Goal: Entertainment & Leisure: Consume media (video, audio)

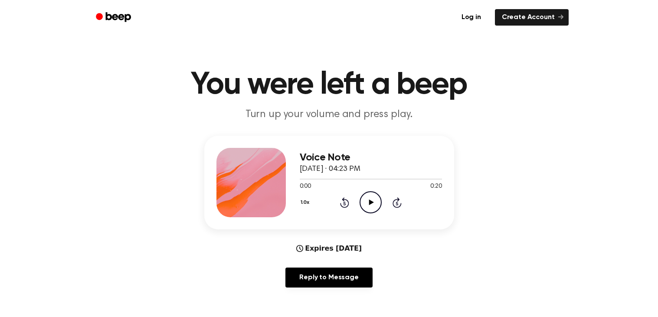
click at [377, 207] on icon "Play Audio" at bounding box center [371, 202] width 22 height 22
click at [374, 207] on icon "Pause Audio" at bounding box center [371, 202] width 22 height 22
drag, startPoint x: 329, startPoint y: 180, endPoint x: 283, endPoint y: 180, distance: 45.5
click at [283, 180] on div "Voice Note September 22, 2025 · 04:23 PM 0:03 0:20 Your browser does not suppor…" at bounding box center [329, 183] width 250 height 94
drag, startPoint x: 323, startPoint y: 180, endPoint x: 307, endPoint y: 180, distance: 16.0
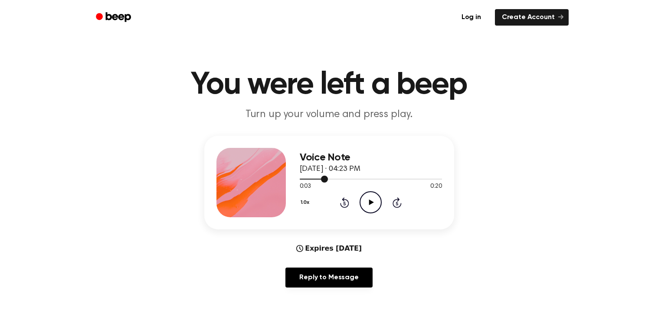
click at [307, 180] on div at bounding box center [371, 178] width 142 height 7
click at [378, 203] on icon "Play Audio" at bounding box center [371, 202] width 22 height 22
click at [377, 203] on icon "Pause Audio" at bounding box center [371, 202] width 22 height 22
drag, startPoint x: 308, startPoint y: 181, endPoint x: 295, endPoint y: 182, distance: 13.0
click at [295, 182] on div "Voice Note September 22, 2025 · 04:23 PM 0:02 0:20 Your browser does not suppor…" at bounding box center [329, 183] width 250 height 94
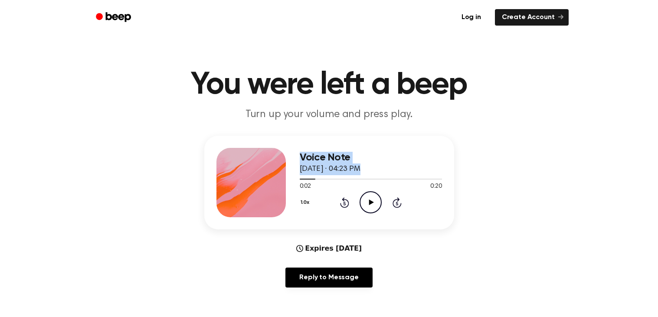
drag, startPoint x: 302, startPoint y: 180, endPoint x: 291, endPoint y: 181, distance: 10.9
click at [291, 181] on div "Voice Note September 22, 2025 · 04:23 PM 0:02 0:20 Your browser does not suppor…" at bounding box center [329, 183] width 250 height 94
click at [364, 199] on icon "Play Audio" at bounding box center [371, 202] width 22 height 22
click at [369, 202] on icon at bounding box center [371, 202] width 5 height 6
click at [376, 196] on icon "Play Audio" at bounding box center [371, 202] width 22 height 22
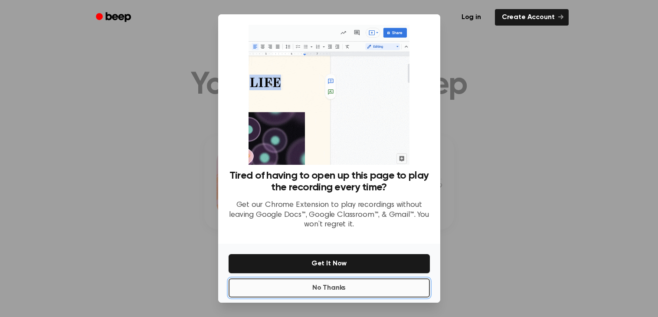
click at [343, 281] on button "No Thanks" at bounding box center [329, 287] width 201 height 19
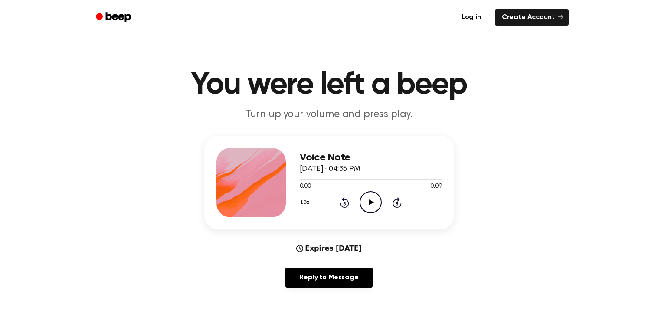
click at [373, 199] on icon "Play Audio" at bounding box center [371, 202] width 22 height 22
click at [373, 199] on icon "Pause Audio" at bounding box center [371, 202] width 22 height 22
click at [310, 20] on ul "Log in Create Account" at bounding box center [357, 17] width 423 height 20
click at [304, 183] on span "0:08" at bounding box center [305, 186] width 11 height 9
click at [347, 200] on icon at bounding box center [344, 202] width 9 height 10
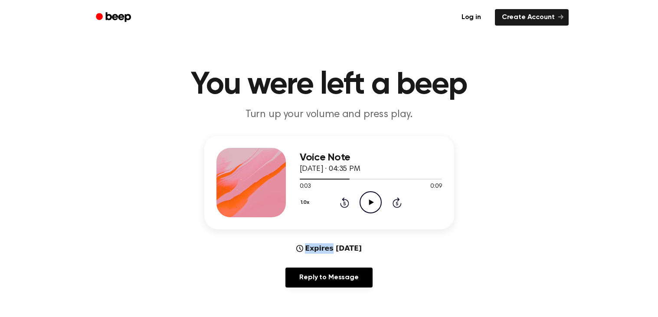
click at [347, 200] on icon at bounding box center [344, 202] width 9 height 10
click at [367, 205] on icon "Play Audio" at bounding box center [371, 202] width 22 height 22
click at [366, 205] on icon "Pause Audio" at bounding box center [371, 202] width 22 height 22
click at [372, 197] on icon "Play Audio" at bounding box center [371, 202] width 22 height 22
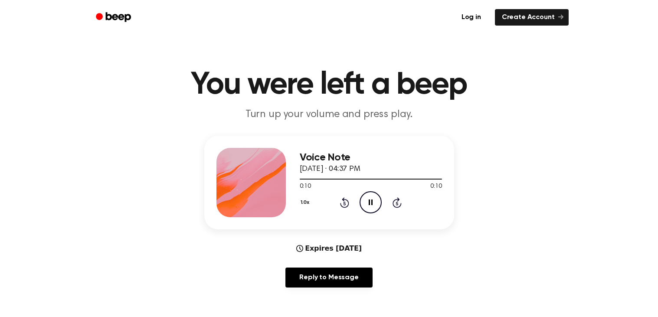
click at [372, 197] on icon "Pause Audio" at bounding box center [371, 202] width 22 height 22
